Goal: Information Seeking & Learning: Understand process/instructions

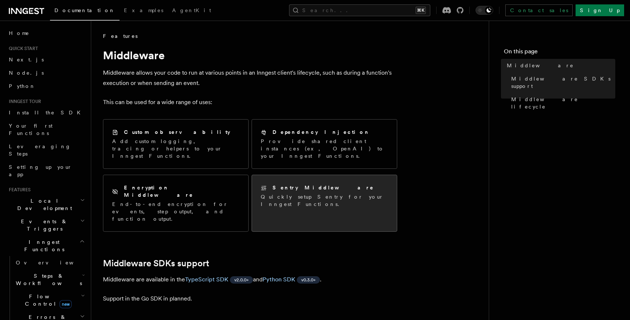
click at [301, 193] on p "Quickly setup Sentry for your Inngest Functions." at bounding box center [324, 200] width 127 height 15
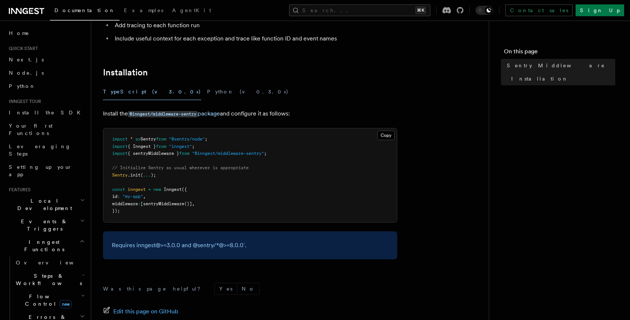
scroll to position [86, 0]
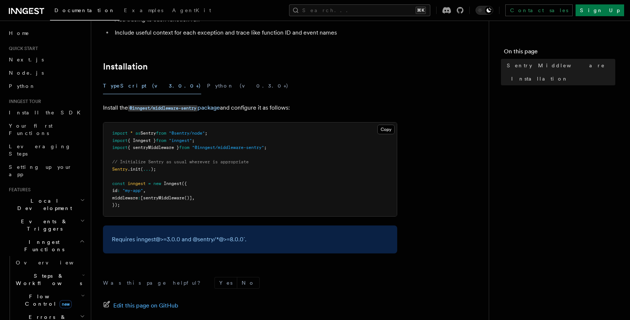
click at [203, 149] on span ""@inngest/middleware-sentry"" at bounding box center [228, 147] width 72 height 5
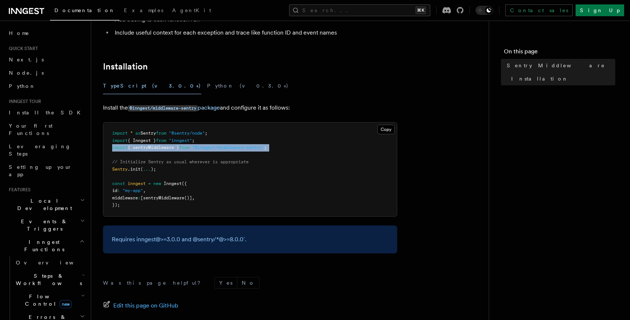
click at [203, 149] on span ""@inngest/middleware-sentry"" at bounding box center [228, 147] width 72 height 5
copy code "import { sentryMiddleware } from "@inngest/middleware-sentry" ;"
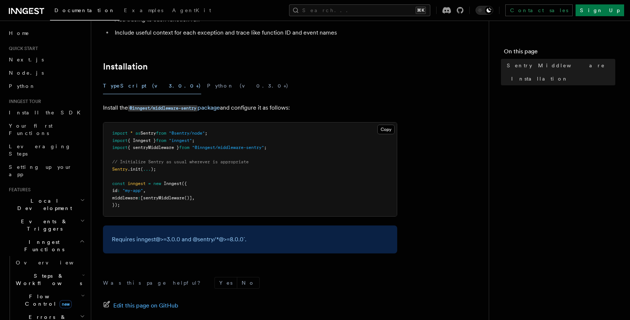
click at [186, 237] on p "Requires inngest@>=3.0.0 and @sentry/*@>=8.0.0`." at bounding box center [250, 239] width 276 height 10
click at [194, 105] on link "@inngest/middleware-sentry package" at bounding box center [174, 107] width 92 height 7
